Goal: Information Seeking & Learning: Understand process/instructions

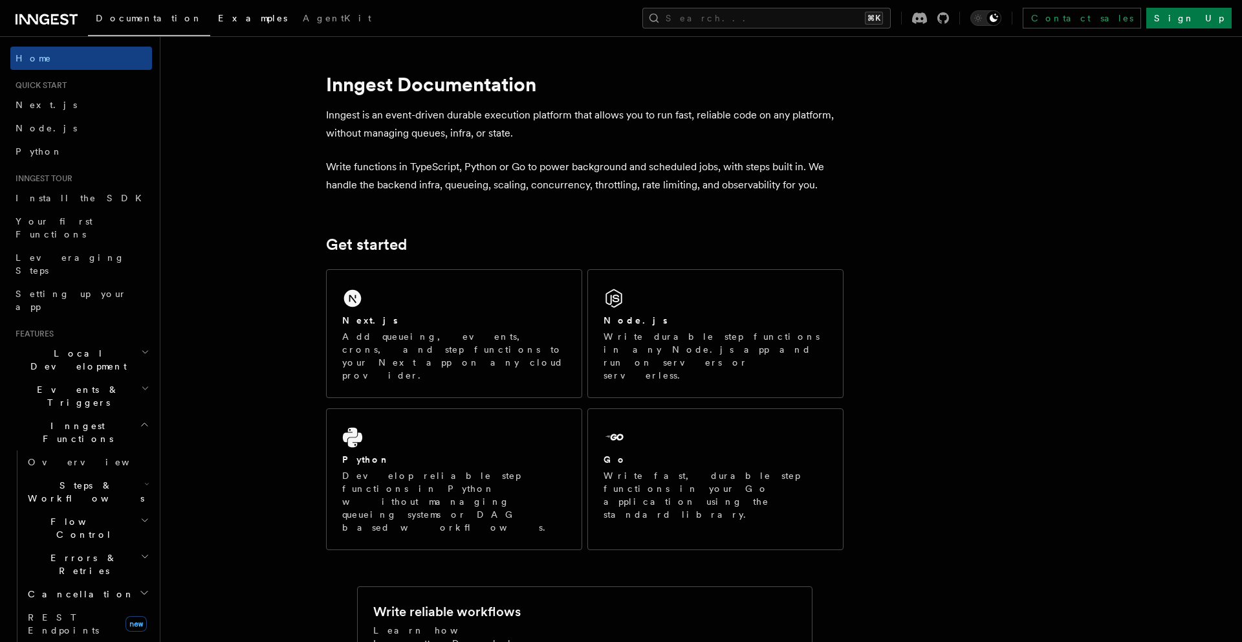
click at [218, 19] on span "Examples" at bounding box center [252, 18] width 69 height 10
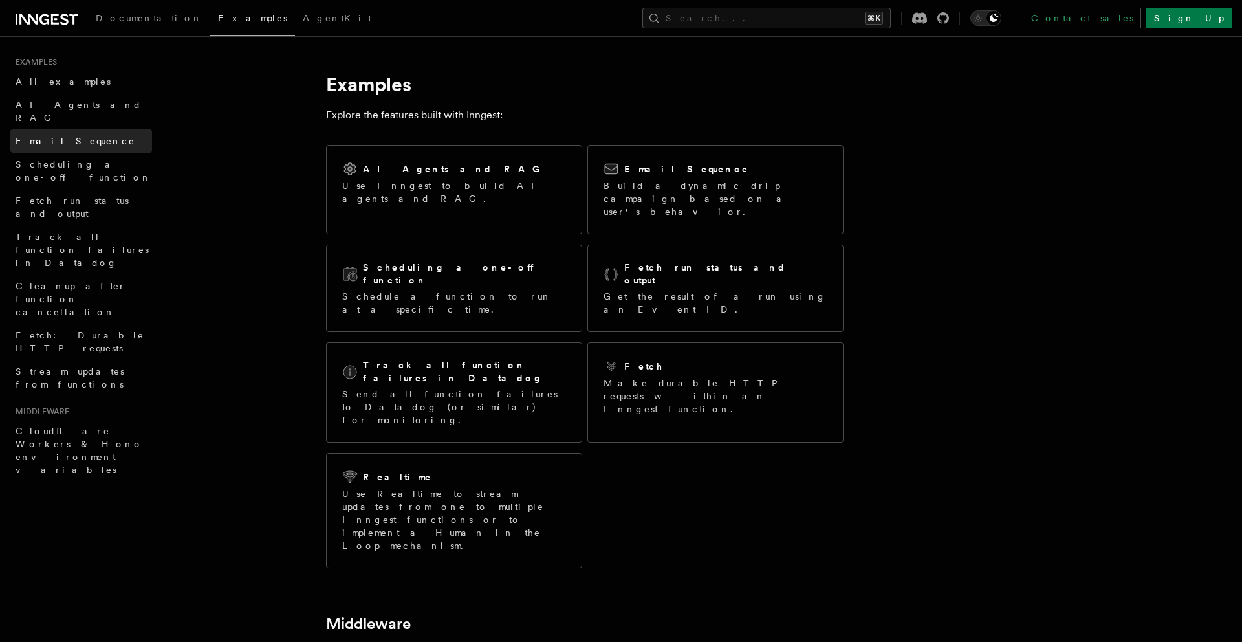
click at [66, 129] on link "Email Sequence" at bounding box center [81, 140] width 142 height 23
click at [44, 4] on div "Documentation Examples AgentKit Search... ⌘K Contact sales Sign Up" at bounding box center [621, 18] width 1242 height 36
click at [51, 29] on div "Documentation Examples AgentKit Search... ⌘K Contact sales Sign Up" at bounding box center [621, 18] width 1242 height 36
click at [122, 15] on span "Documentation" at bounding box center [149, 18] width 107 height 10
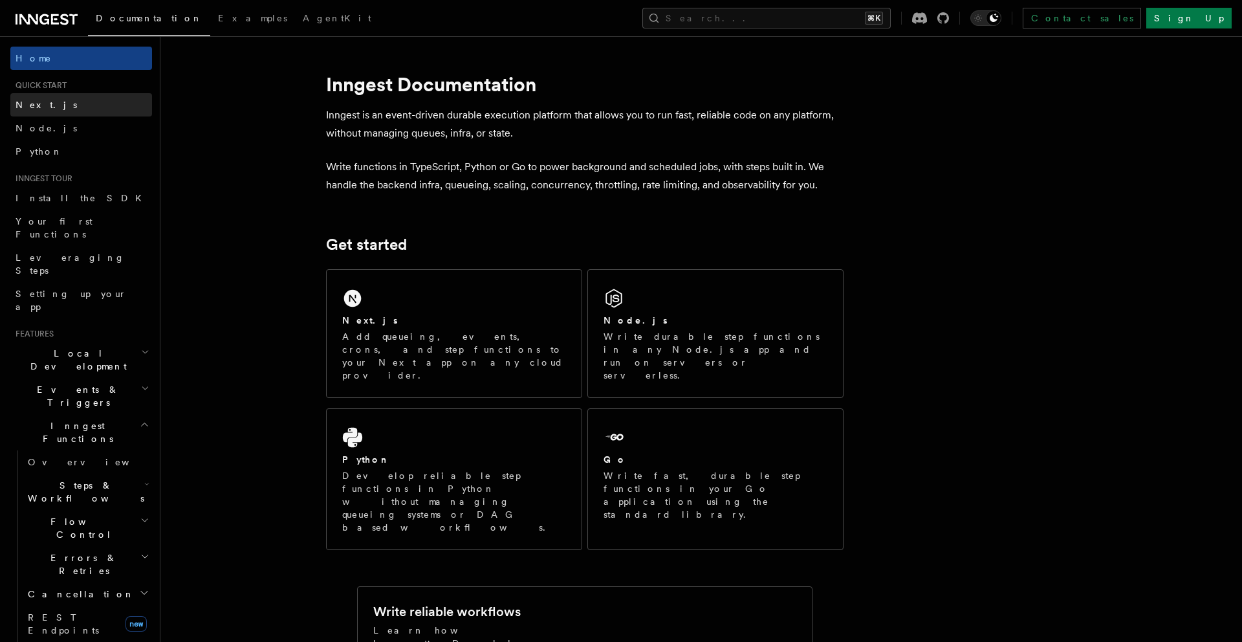
click at [76, 110] on link "Next.js" at bounding box center [81, 104] width 142 height 23
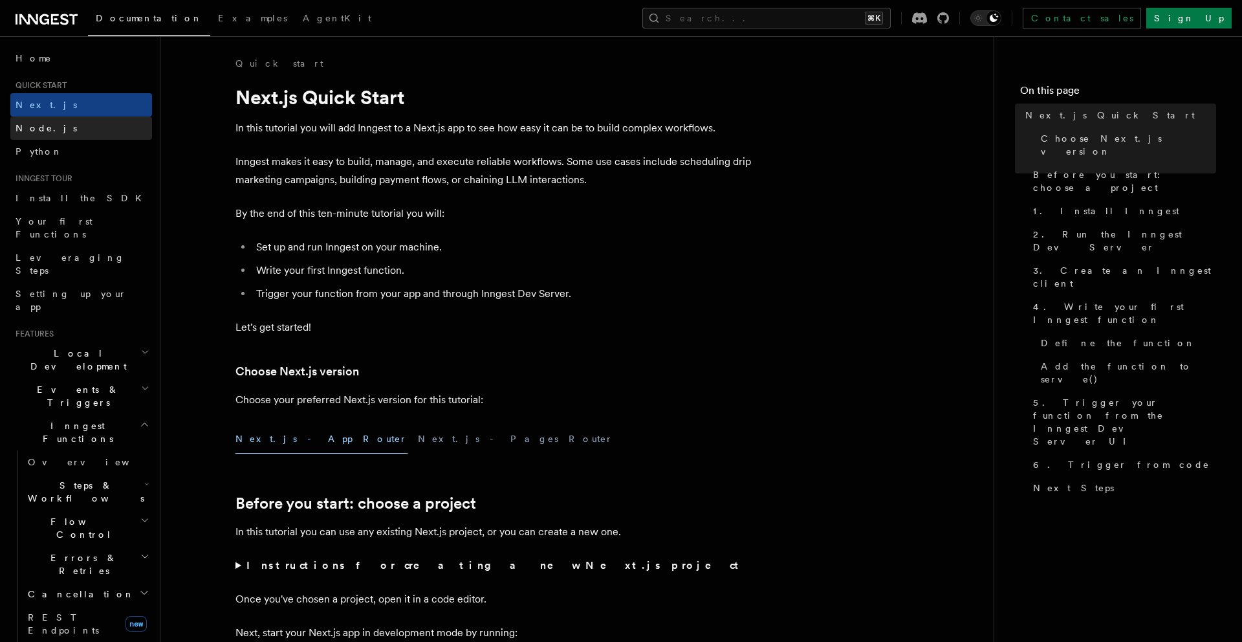
click at [78, 124] on link "Node.js" at bounding box center [81, 127] width 142 height 23
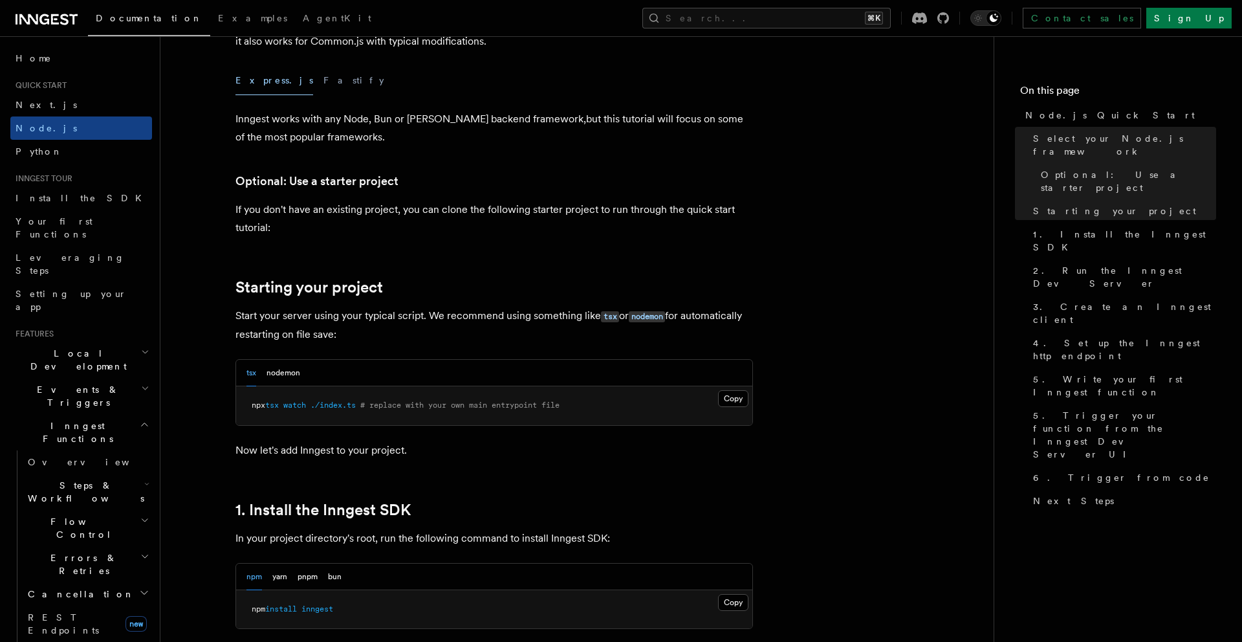
scroll to position [508, 0]
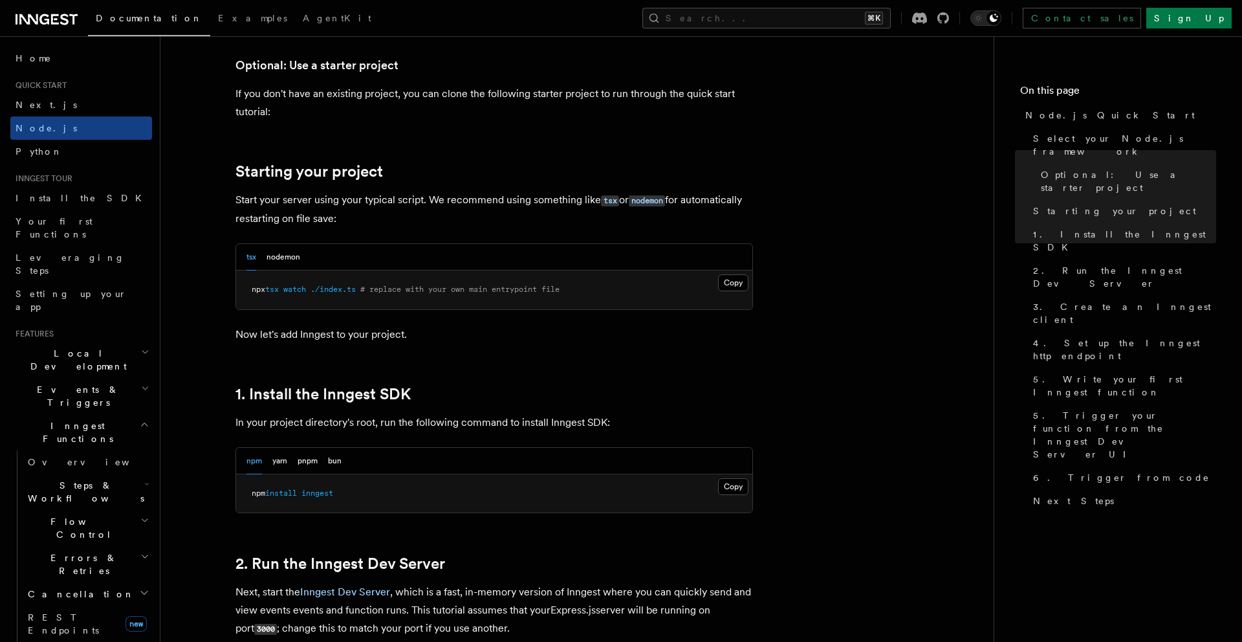
click at [327, 492] on span "inngest" at bounding box center [317, 492] width 32 height 9
copy span "inngest"
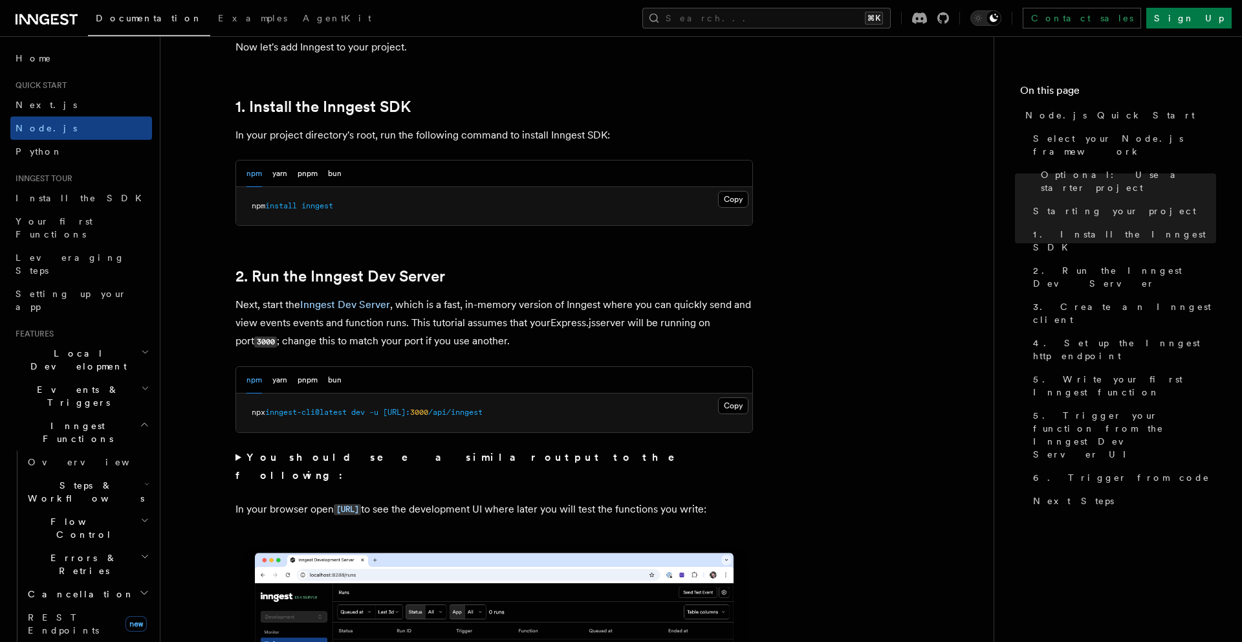
scroll to position [846, 0]
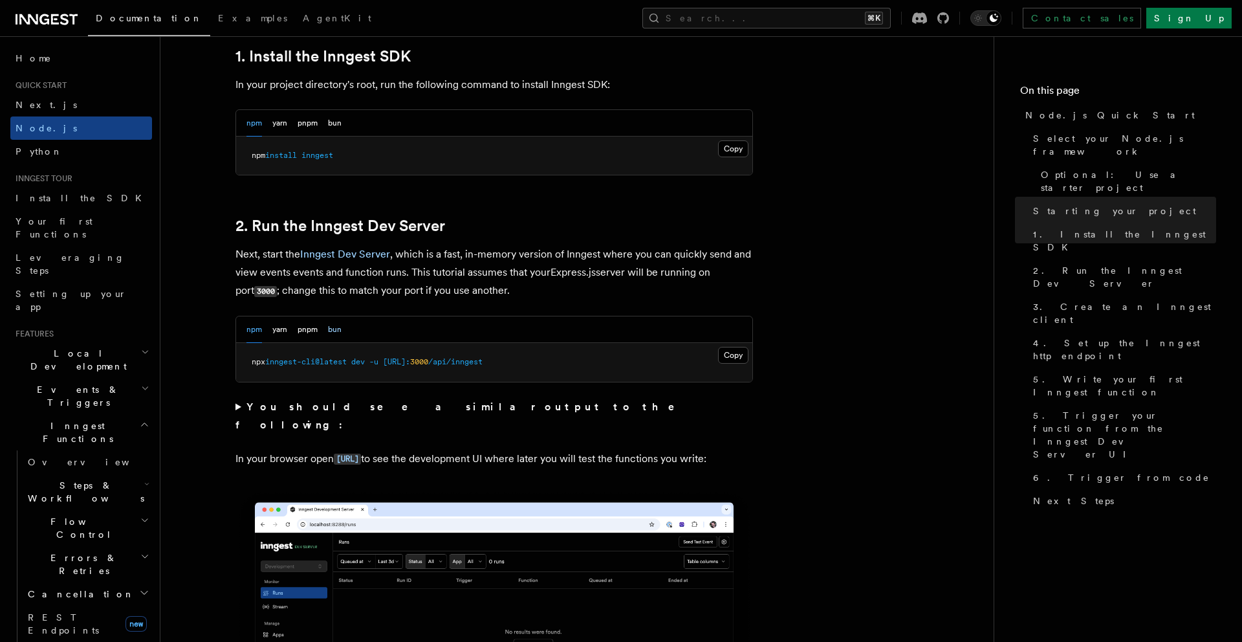
click at [328, 332] on button "bun" at bounding box center [335, 329] width 14 height 27
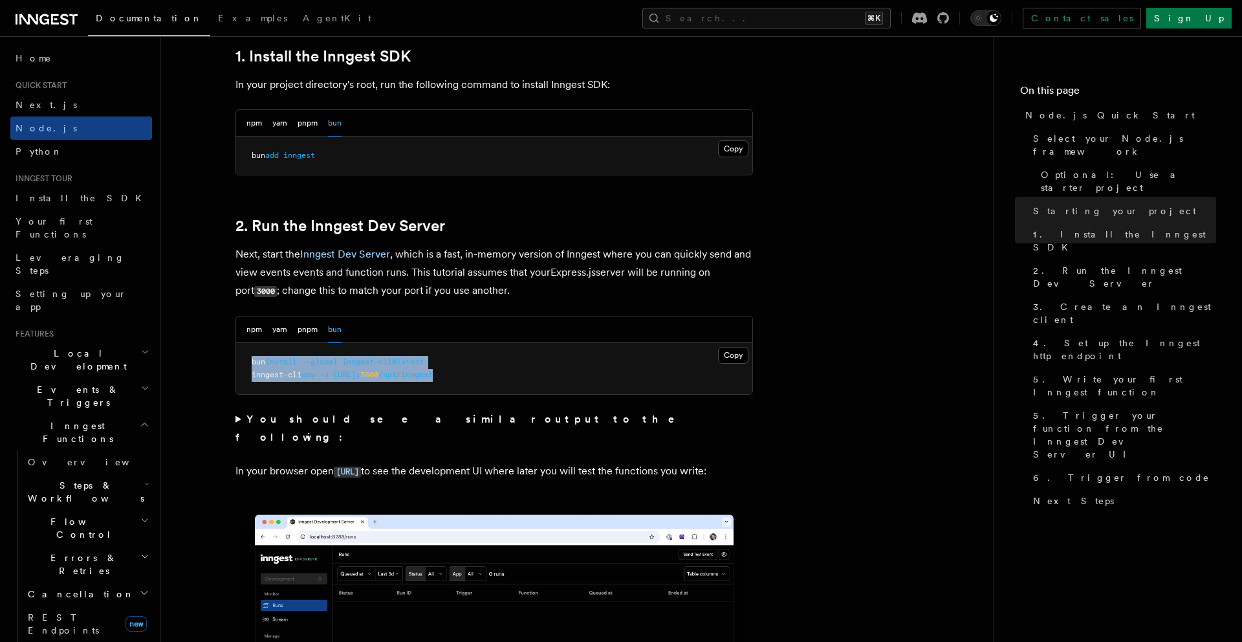
drag, startPoint x: 522, startPoint y: 374, endPoint x: 170, endPoint y: 358, distance: 353.0
copy code "bun install --global inngest-cli@latest inngest-cli dev -u [URL]: 3000 /api/inn…"
click at [304, 329] on button "pnpm" at bounding box center [308, 329] width 20 height 27
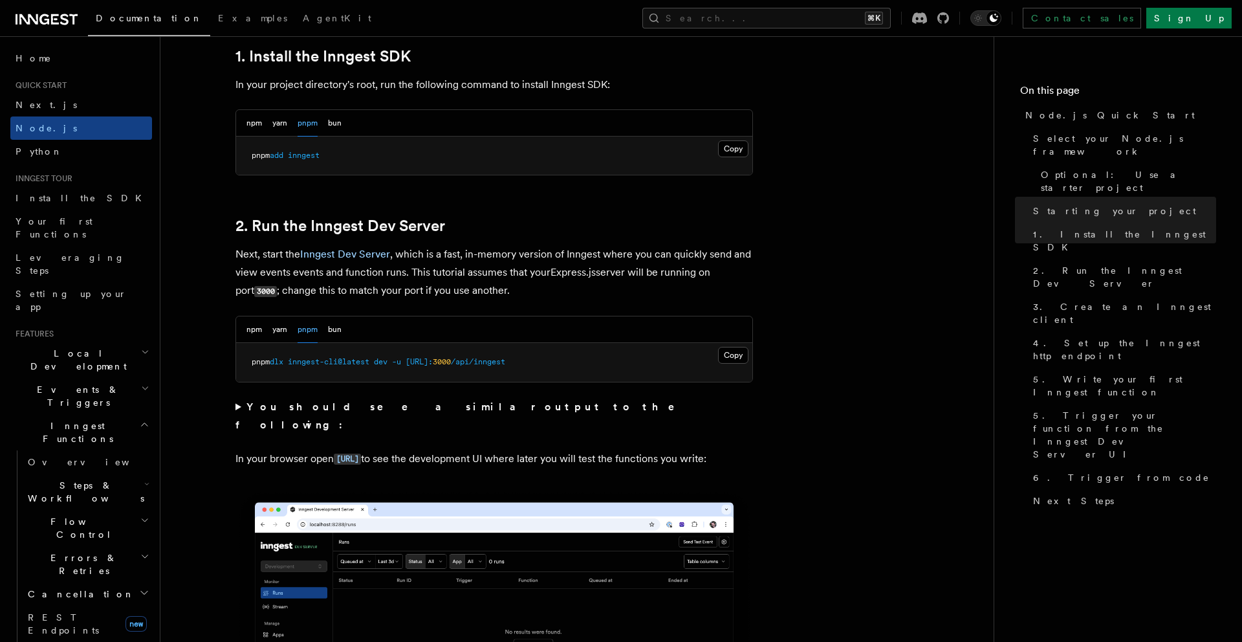
click at [243, 327] on div "npm yarn pnpm bun" at bounding box center [494, 329] width 516 height 27
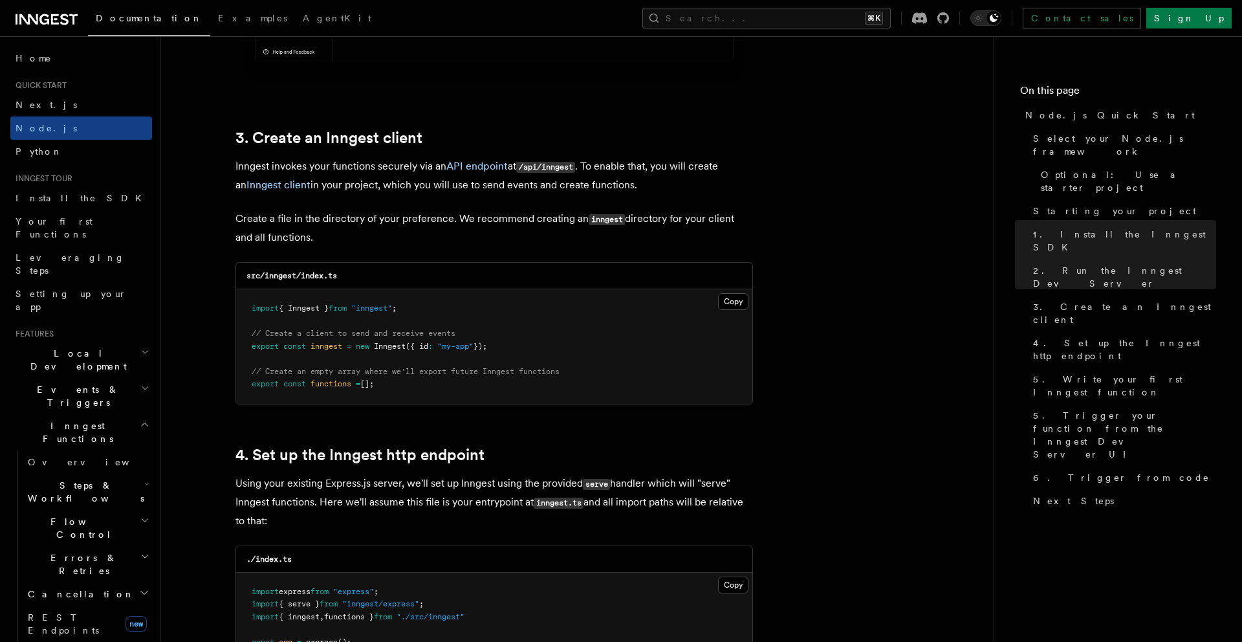
scroll to position [1771, 0]
